Goal: Task Accomplishment & Management: Use online tool/utility

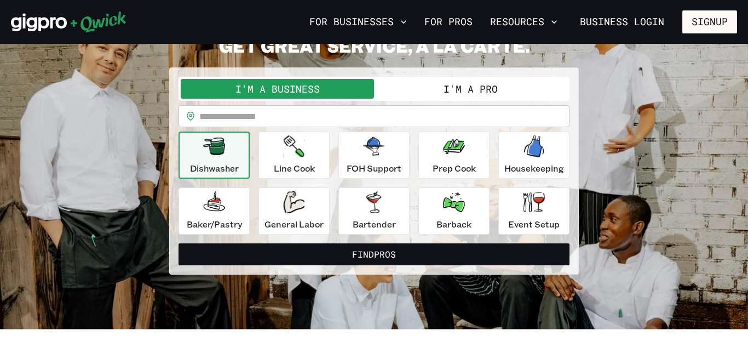
scroll to position [66, 0]
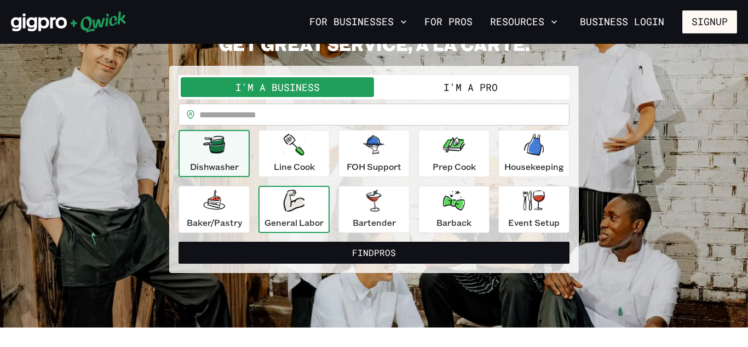
click at [296, 205] on icon "button" at bounding box center [293, 200] width 21 height 22
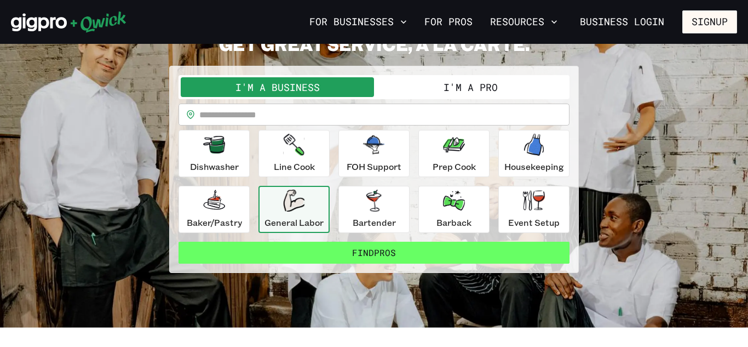
click at [324, 249] on button "Find Pros" at bounding box center [374, 253] width 391 height 22
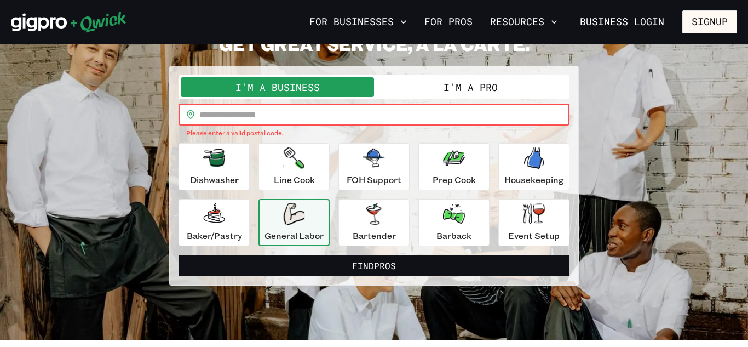
click at [244, 110] on input "text" at bounding box center [384, 115] width 370 height 22
type input "*****"
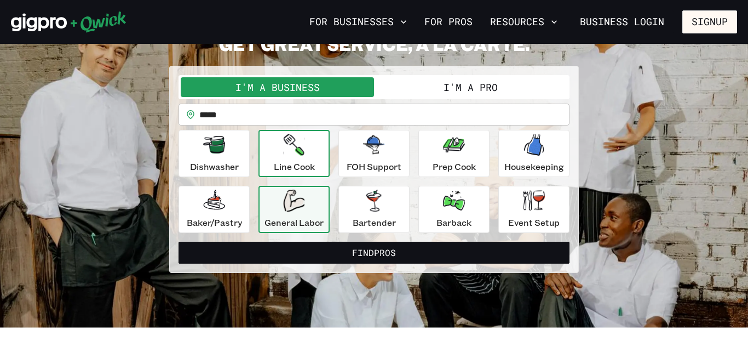
click at [280, 147] on div "Line Cook" at bounding box center [294, 153] width 41 height 39
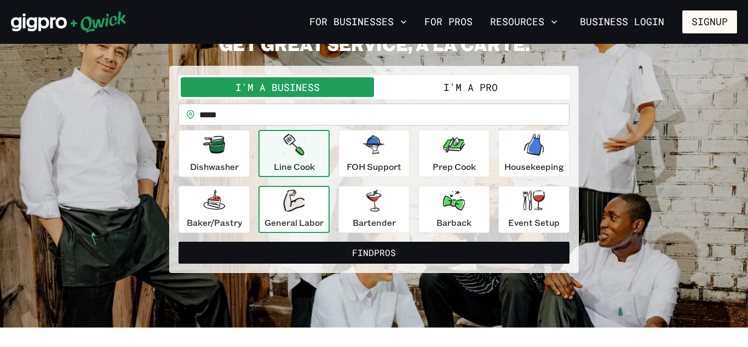
click at [303, 218] on p "General Labor" at bounding box center [294, 222] width 59 height 13
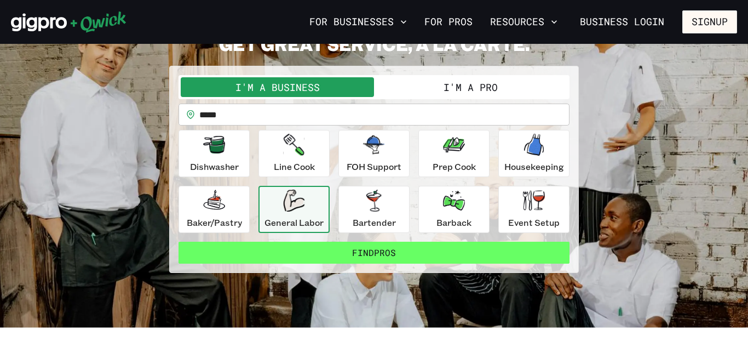
click at [333, 243] on button "Find Pros" at bounding box center [374, 253] width 391 height 22
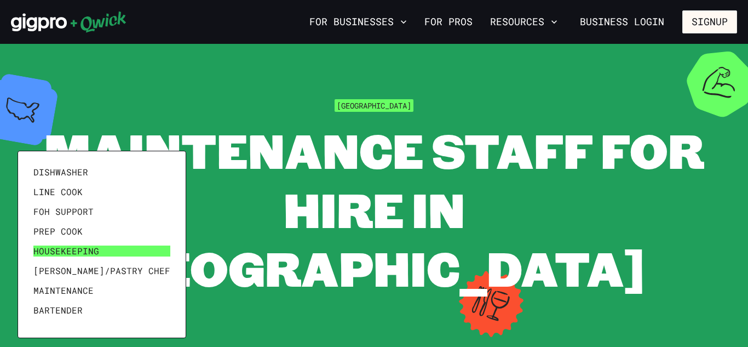
click at [129, 244] on link "Housekeeping" at bounding box center [102, 251] width 146 height 20
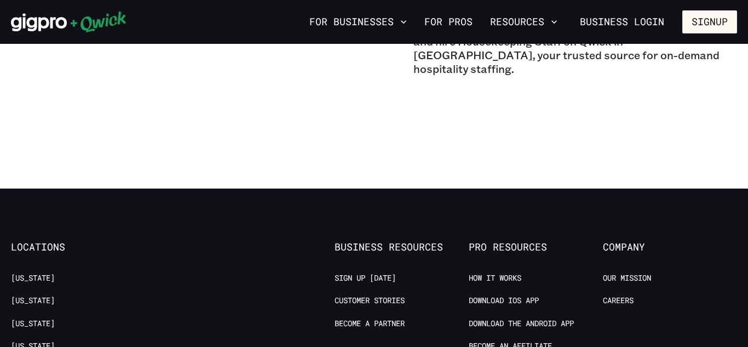
scroll to position [1030, 0]
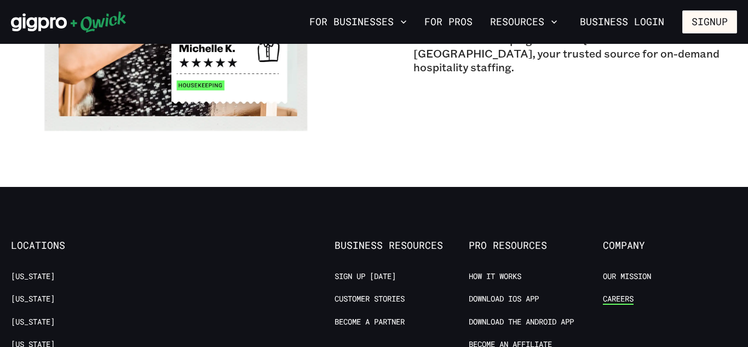
click at [634, 294] on link "Careers" at bounding box center [618, 299] width 31 height 10
